Goal: Task Accomplishment & Management: Manage account settings

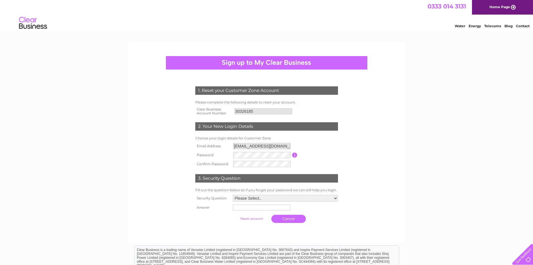
click at [312, 20] on div "Water Energy Telecoms Blog Contact" at bounding box center [266, 24] width 533 height 18
click at [253, 142] on td "thebroch@desirable.group" at bounding box center [262, 145] width 60 height 9
click at [254, 150] on td at bounding box center [262, 154] width 60 height 9
click at [272, 197] on select "Please Select.. In what town or city was your first job? In what town or city d…" at bounding box center [285, 198] width 106 height 7
select select "1"
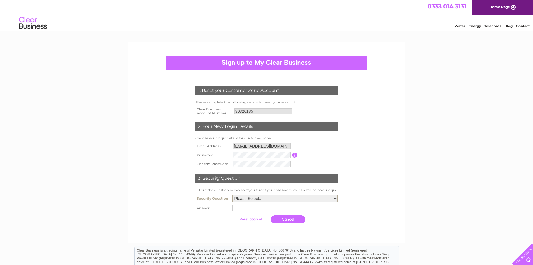
click at [232, 195] on select "Please Select.. In what town or city was your first job? In what town or city d…" at bounding box center [285, 198] width 106 height 7
click at [260, 215] on td at bounding box center [250, 219] width 37 height 11
click at [259, 210] on td at bounding box center [285, 207] width 108 height 9
click at [259, 209] on input "text" at bounding box center [262, 207] width 58 height 7
type input "Alexandria"
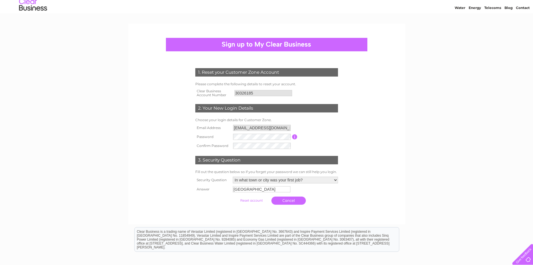
scroll to position [28, 0]
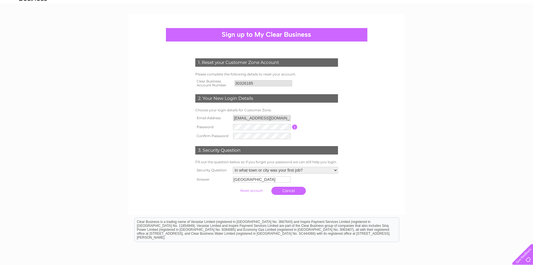
click at [252, 191] on input "submit" at bounding box center [251, 190] width 34 height 8
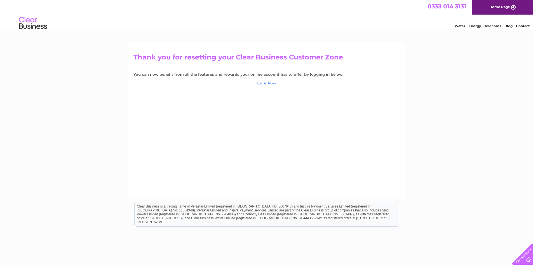
click at [266, 83] on link "Log in Now" at bounding box center [266, 83] width 19 height 4
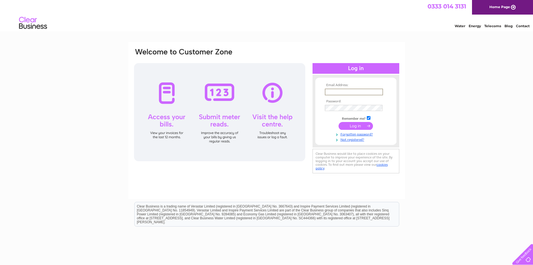
click at [343, 90] on input "text" at bounding box center [354, 91] width 58 height 7
type input "[EMAIL_ADDRESS][DOMAIN_NAME]"
click at [360, 122] on input "submit" at bounding box center [356, 125] width 34 height 8
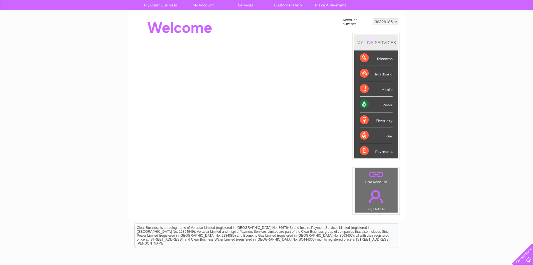
scroll to position [41, 0]
